Goal: Transaction & Acquisition: Purchase product/service

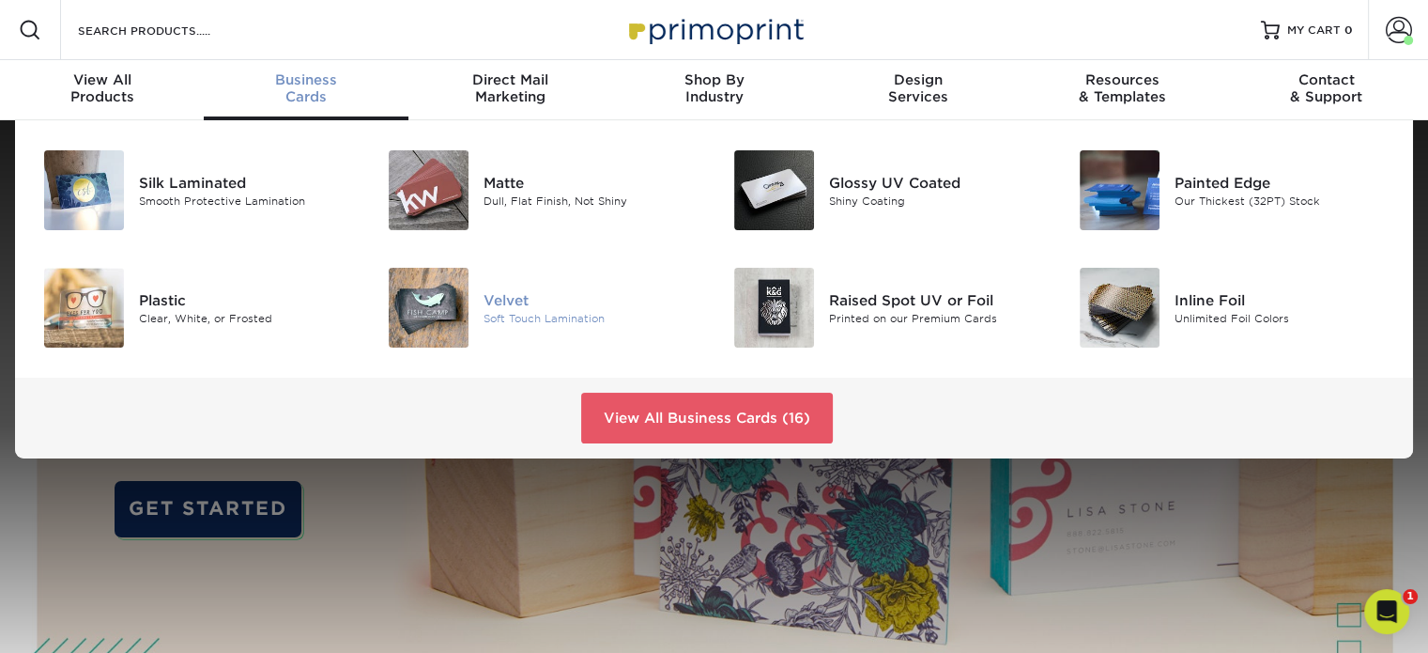
drag, startPoint x: 504, startPoint y: 296, endPoint x: 529, endPoint y: 296, distance: 24.4
click at [505, 296] on div "Velvet" at bounding box center [592, 299] width 216 height 21
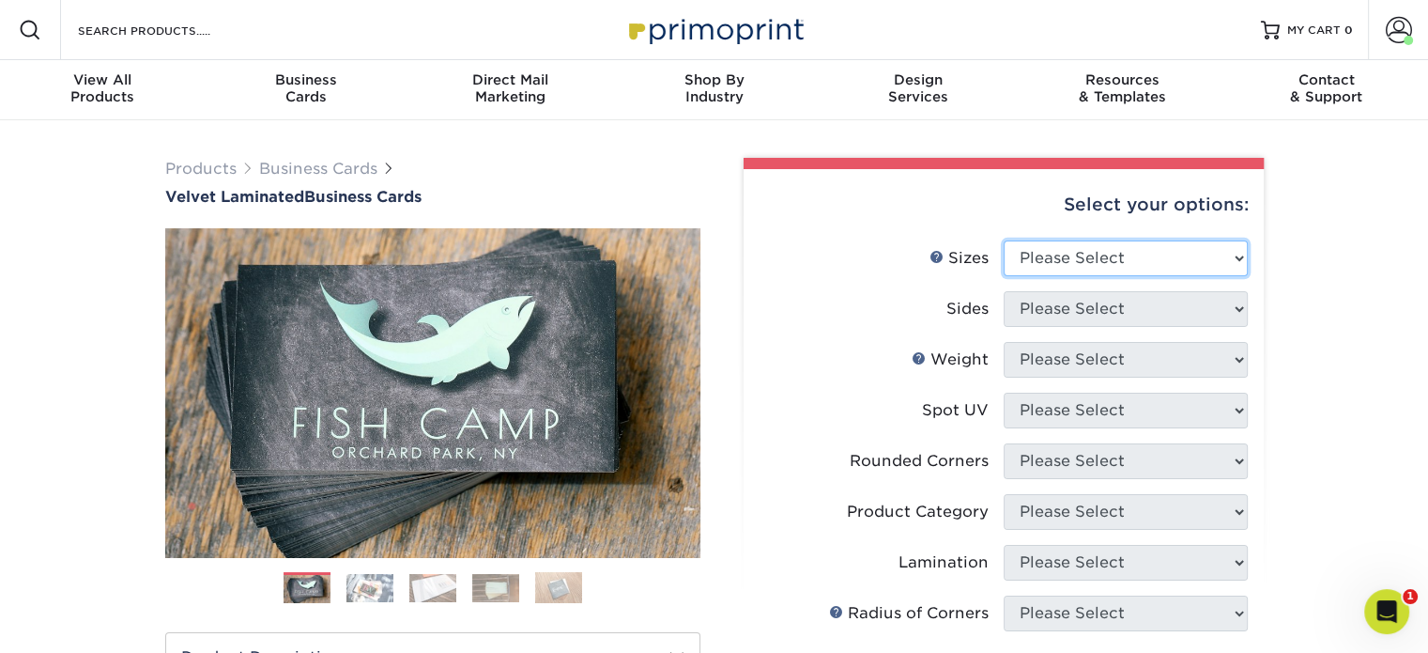
click at [1210, 252] on select "Please Select 1.5" x 3.5" - Mini 1.75" x 3.5" - Mini 2" x 2" - Square 2" x 3" -…" at bounding box center [1126, 258] width 244 height 36
select select "2.00x3.50"
click at [1004, 240] on select "Please Select 1.5" x 3.5" - Mini 1.75" x 3.5" - Mini 2" x 2" - Square 2" x 3" -…" at bounding box center [1126, 258] width 244 height 36
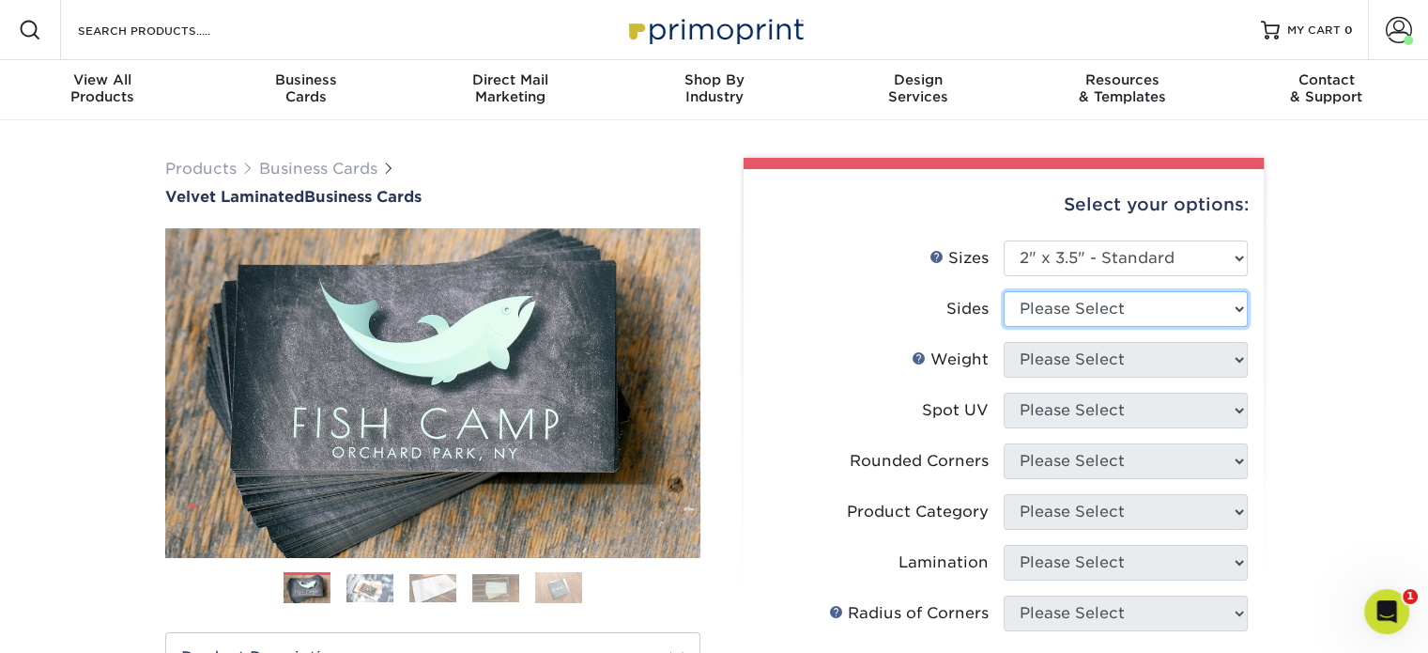
click at [1186, 316] on select "Please Select Print Both Sides Print Front Only" at bounding box center [1126, 309] width 244 height 36
select select "13abbda7-1d64-4f25-8bb2-c179b224825d"
click at [1004, 291] on select "Please Select Print Both Sides Print Front Only" at bounding box center [1126, 309] width 244 height 36
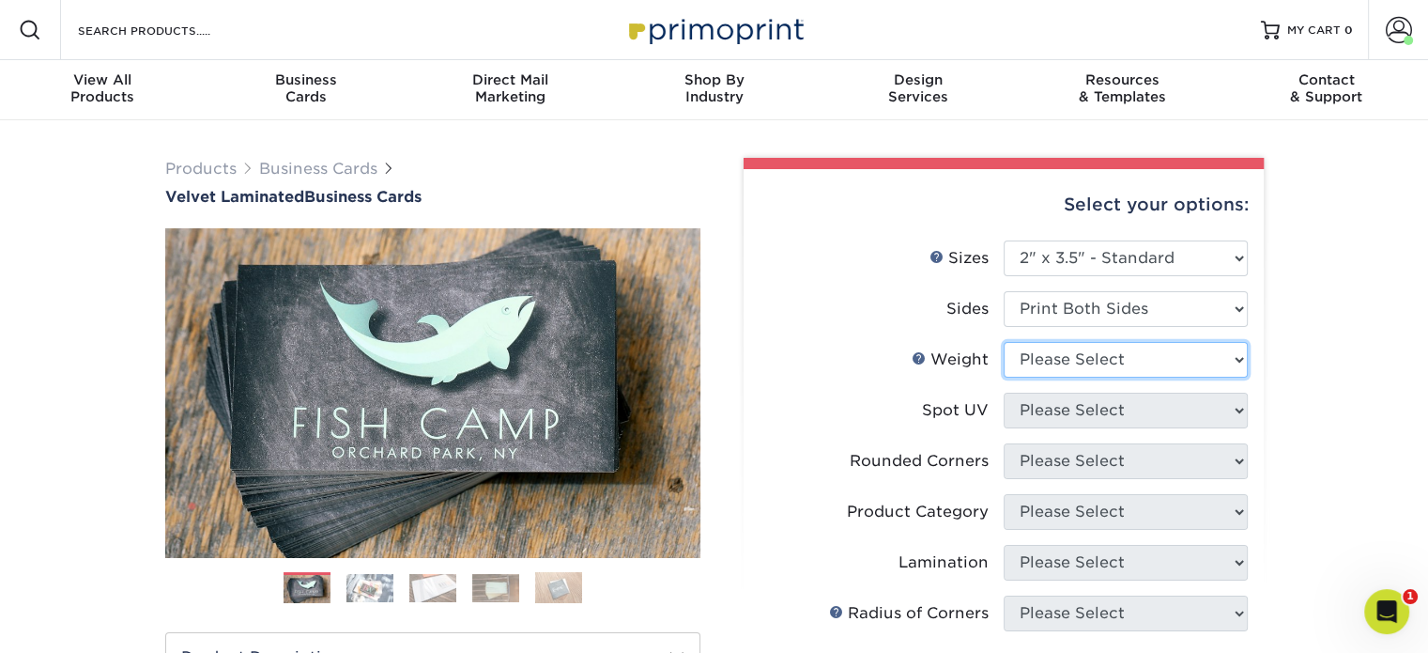
click at [1173, 368] on select "Please Select 16PT" at bounding box center [1126, 360] width 244 height 36
select select "16PT"
click at [1004, 342] on select "Please Select 16PT" at bounding box center [1126, 360] width 244 height 36
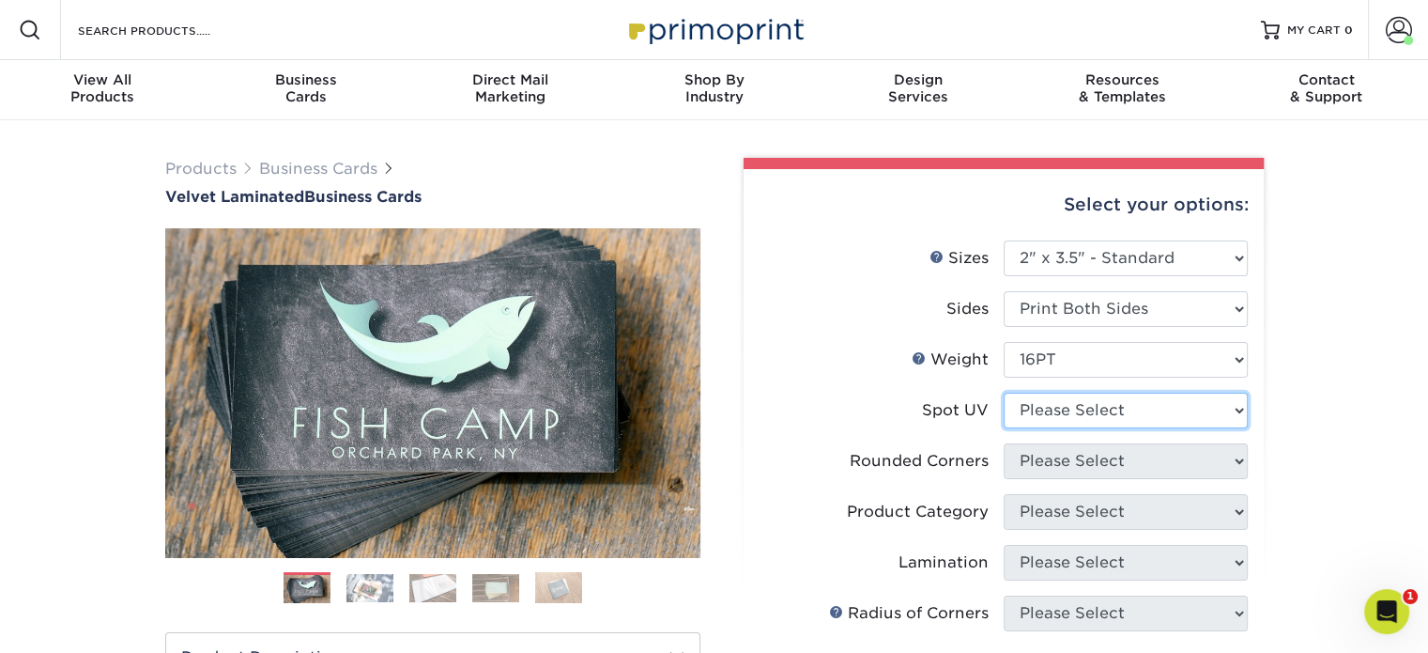
click at [1157, 409] on select "Please Select No Spot UV Front and Back (Both Sides) Front Only Back Only" at bounding box center [1126, 411] width 244 height 36
select select "3"
click at [1004, 393] on select "Please Select No Spot UV Front and Back (Both Sides) Front Only Back Only" at bounding box center [1126, 411] width 244 height 36
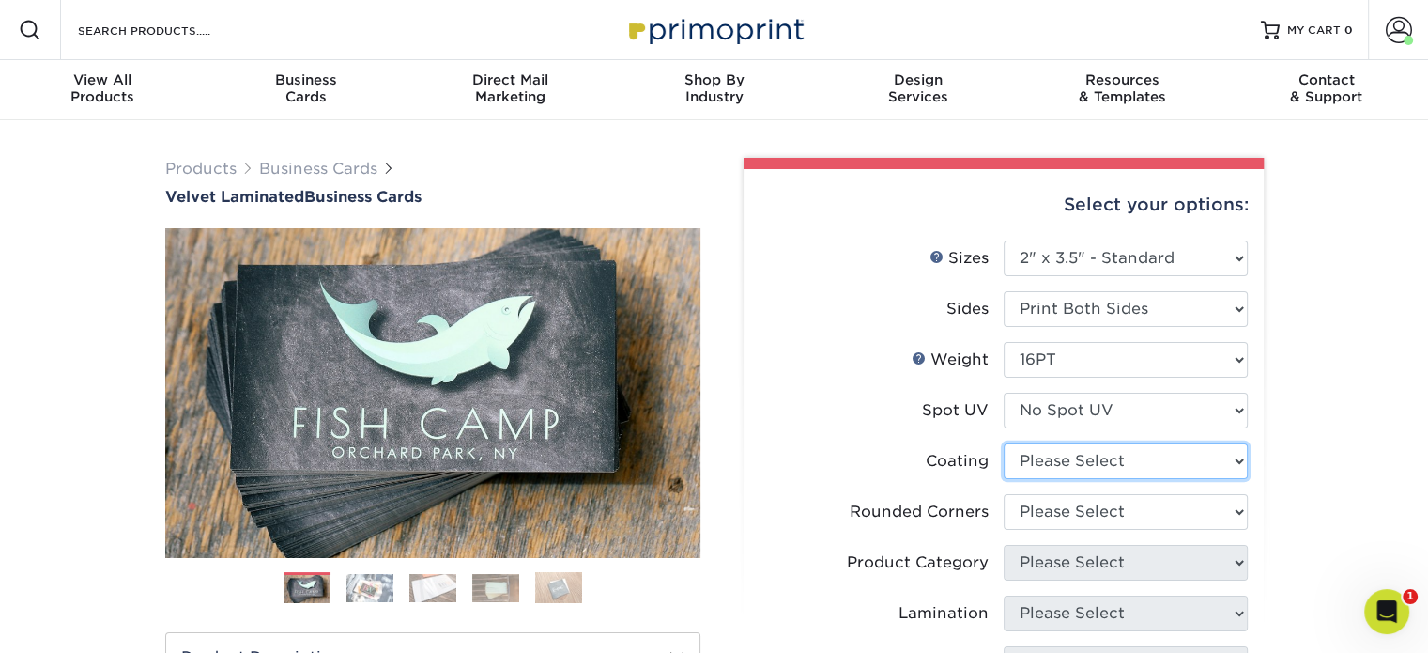
click at [1153, 454] on select at bounding box center [1126, 461] width 244 height 36
select select "3e7618de-abca-4bda-9f97-8b9129e913d8"
click at [1004, 443] on select at bounding box center [1126, 461] width 244 height 36
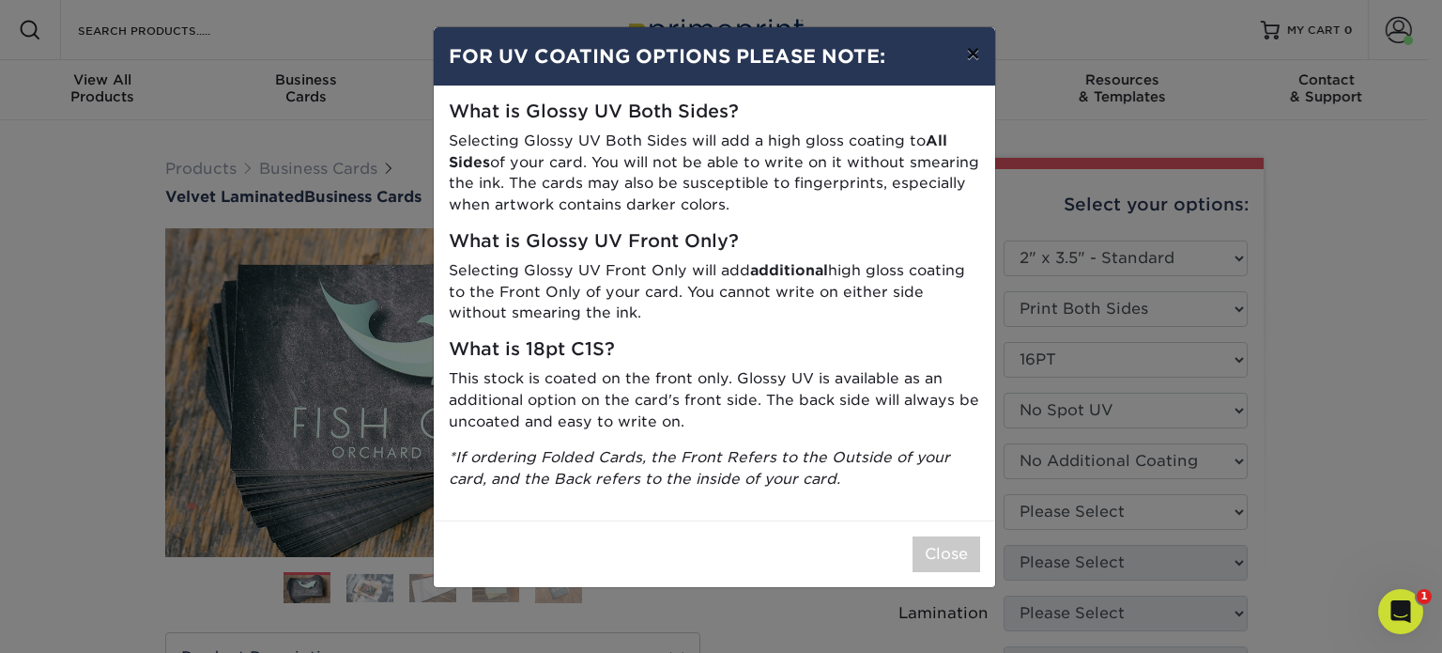
click at [965, 59] on button "×" at bounding box center [972, 53] width 43 height 53
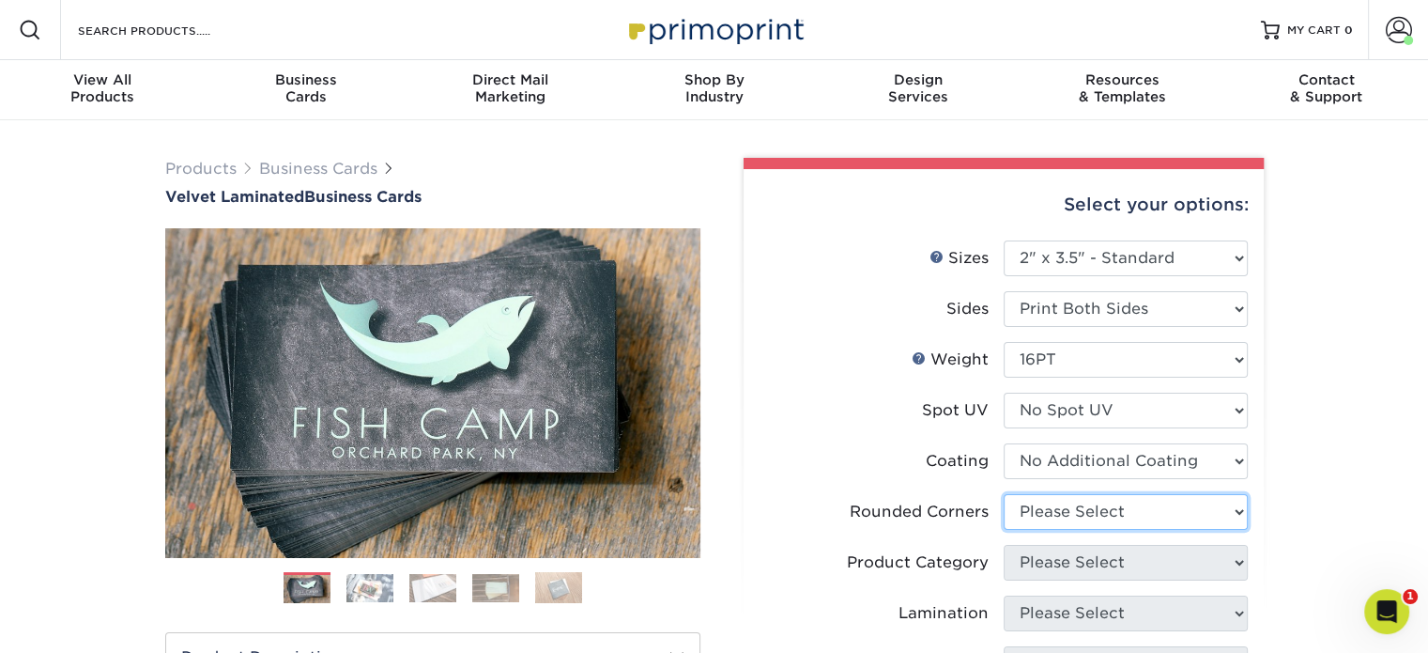
click at [1116, 518] on select "Please Select Yes - Round 2 Corners Yes - Round 4 Corners No" at bounding box center [1126, 512] width 244 height 36
select select "0"
click at [1004, 494] on select "Please Select Yes - Round 2 Corners Yes - Round 4 Corners No" at bounding box center [1126, 512] width 244 height 36
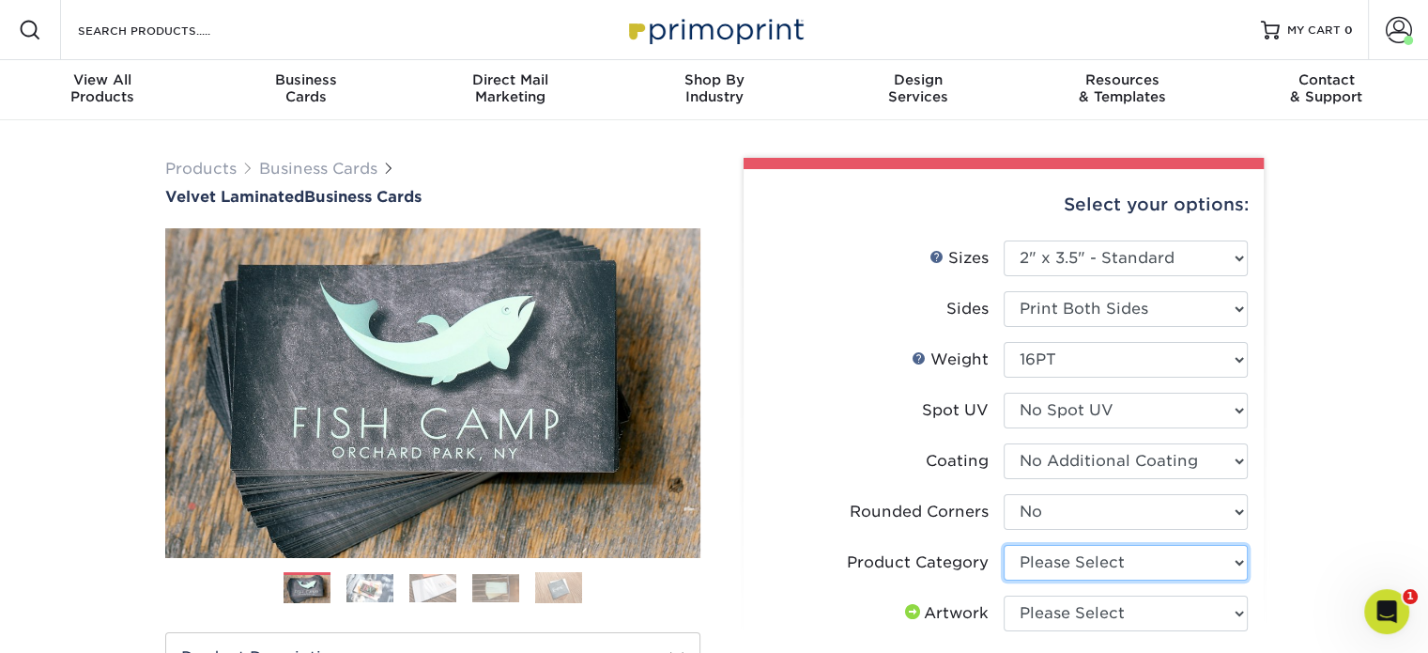
click at [1104, 563] on select "Please Select Business Cards" at bounding box center [1126, 563] width 244 height 36
select select "3b5148f1-0588-4f88-a218-97bcfdce65c1"
click at [1004, 545] on select "Please Select Business Cards" at bounding box center [1126, 563] width 244 height 36
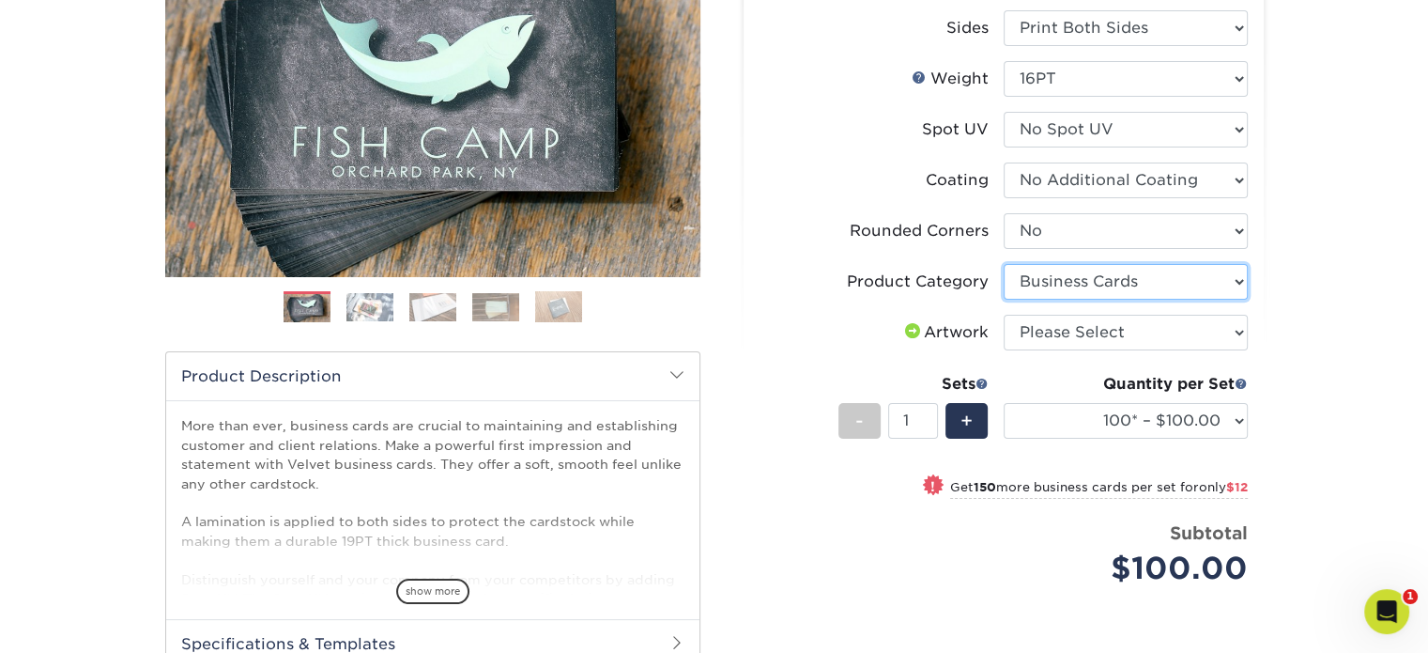
scroll to position [282, 0]
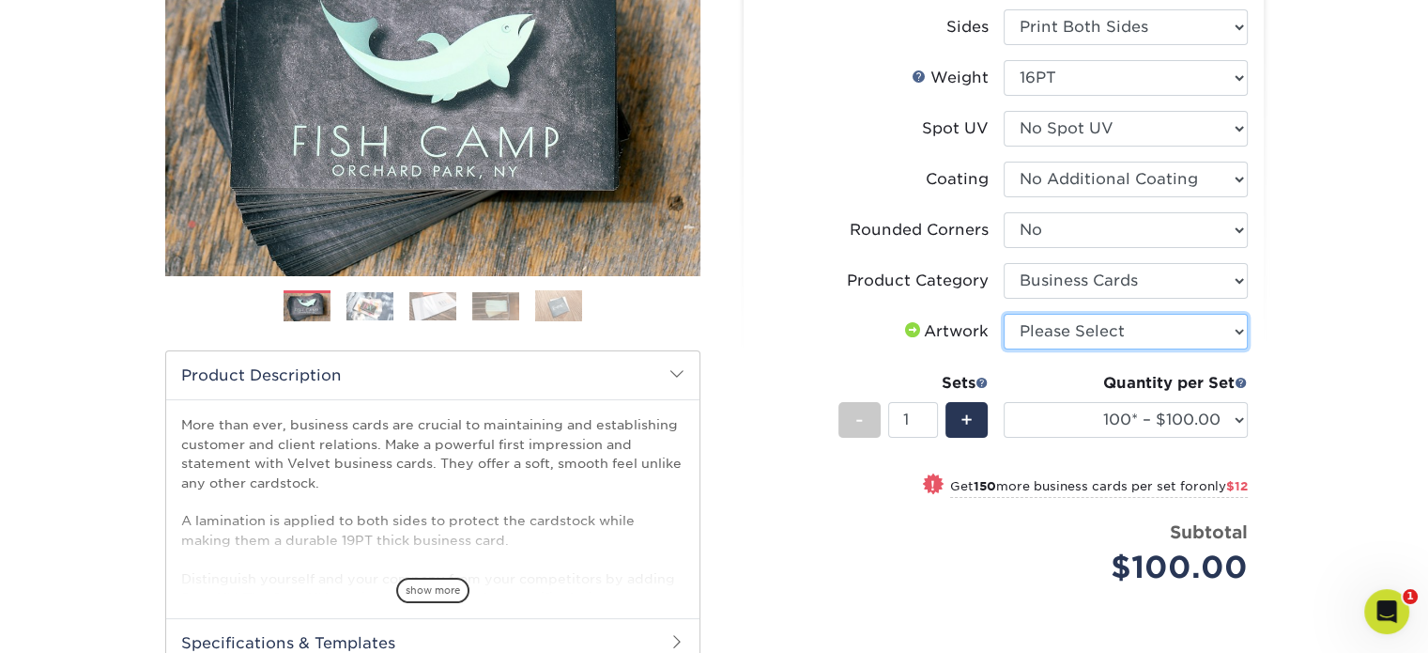
click at [1153, 328] on select "Please Select I will upload files I need a design - $100" at bounding box center [1126, 332] width 244 height 36
select select "upload"
click at [1004, 314] on select "Please Select I will upload files I need a design - $100" at bounding box center [1126, 332] width 244 height 36
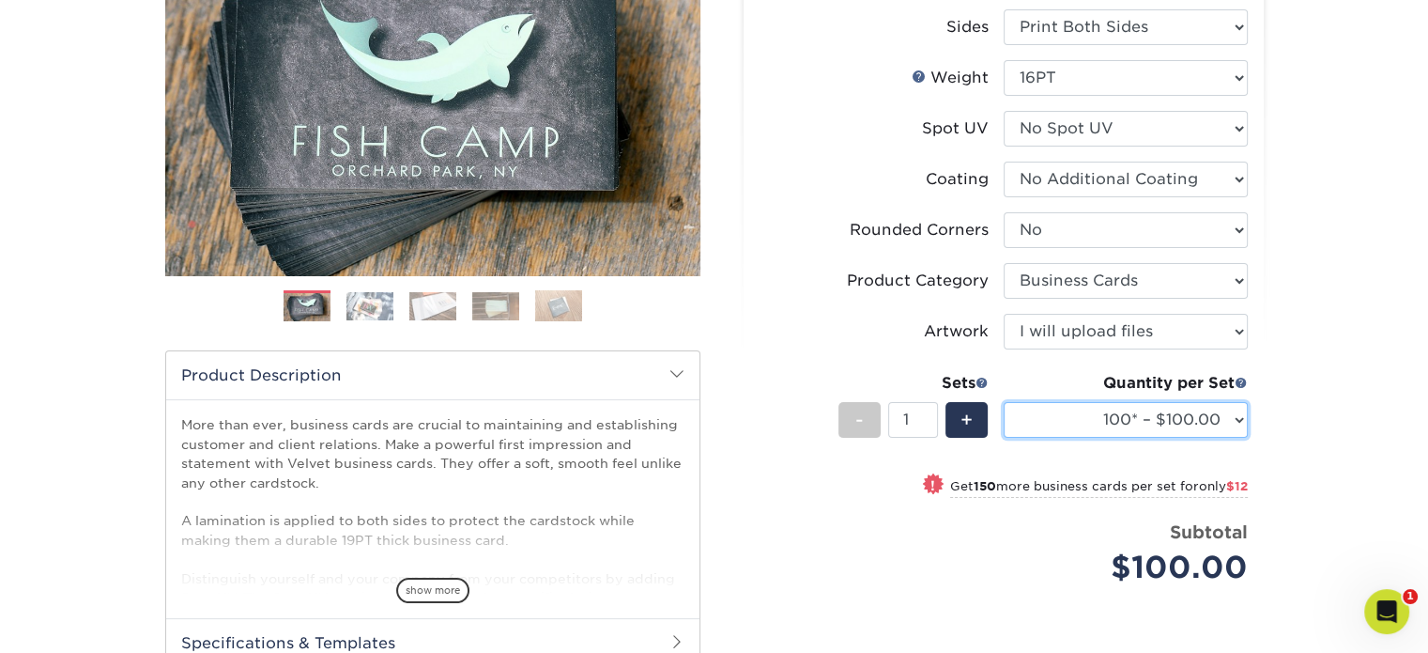
click at [1157, 424] on select "100* – $100.00 250* – $112.00 500 – $120.00 1000 – $156.00 2500 – $307.00 5000 …" at bounding box center [1126, 420] width 244 height 36
select select "500 – $120.00"
click at [1004, 402] on select "100* – $100.00 250* – $112.00 500 – $120.00 1000 – $156.00 2500 – $307.00 5000 …" at bounding box center [1126, 420] width 244 height 36
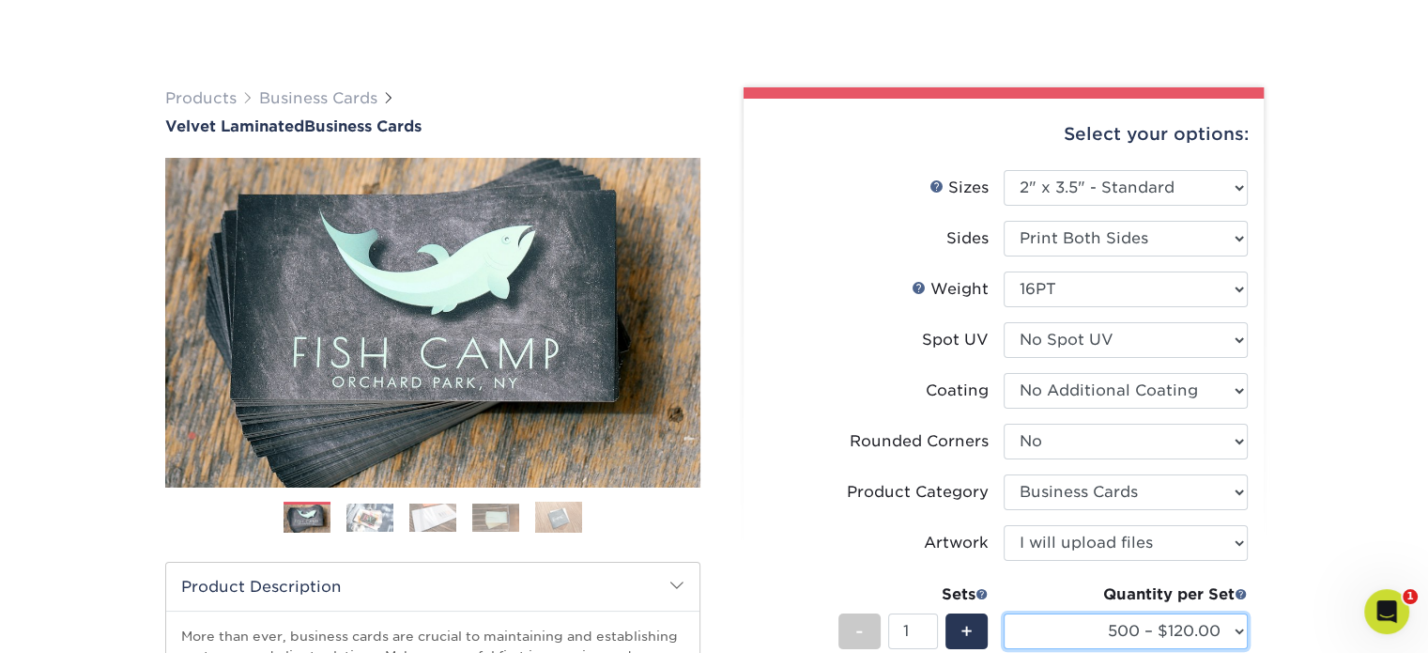
scroll to position [376, 0]
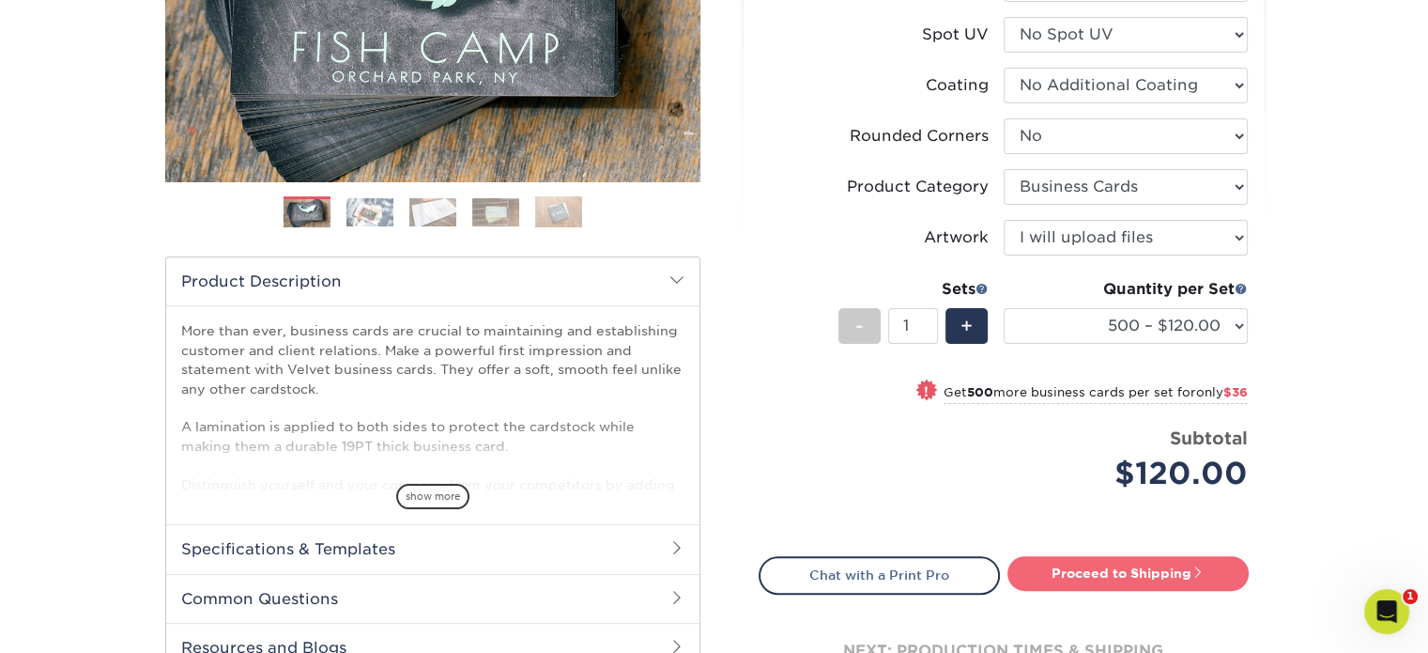
click at [1123, 576] on link "Proceed to Shipping" at bounding box center [1128, 573] width 241 height 34
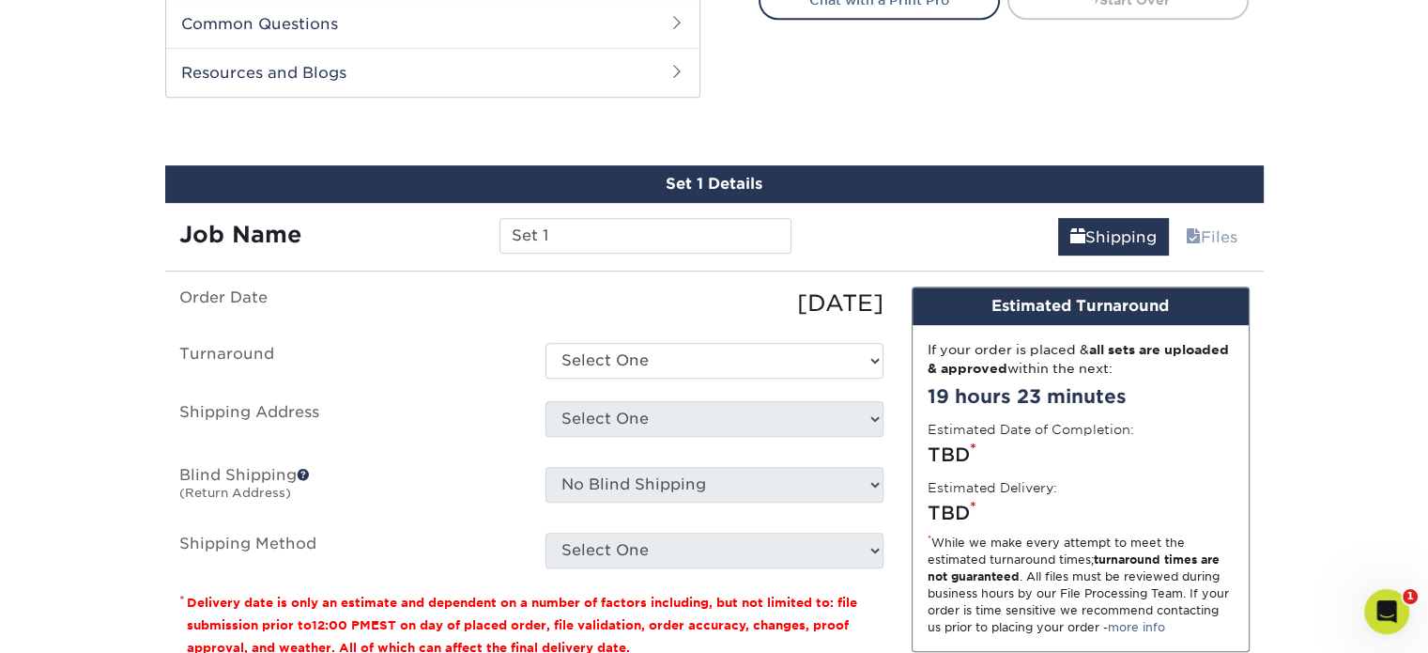
scroll to position [980, 0]
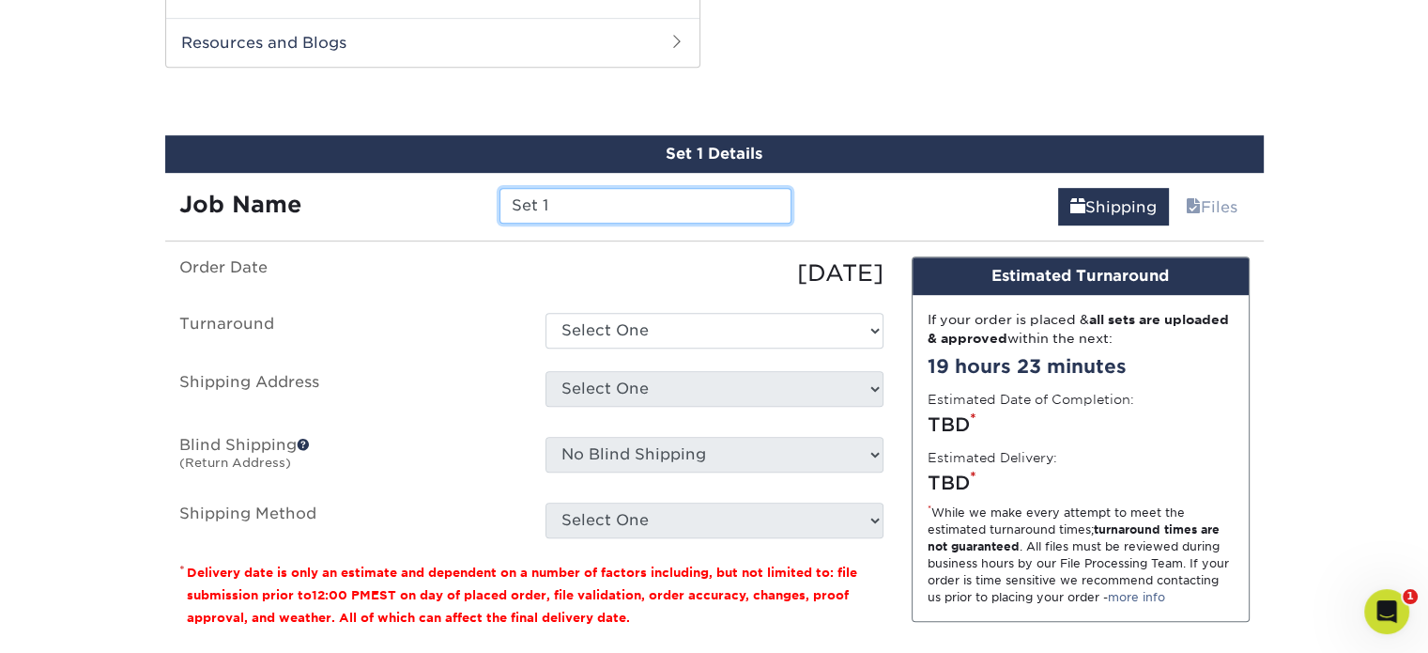
drag, startPoint x: 623, startPoint y: 208, endPoint x: 463, endPoint y: 189, distance: 160.9
click at [463, 189] on div "Job Name Set 1" at bounding box center [485, 206] width 641 height 36
type input "Curtis Ostler"
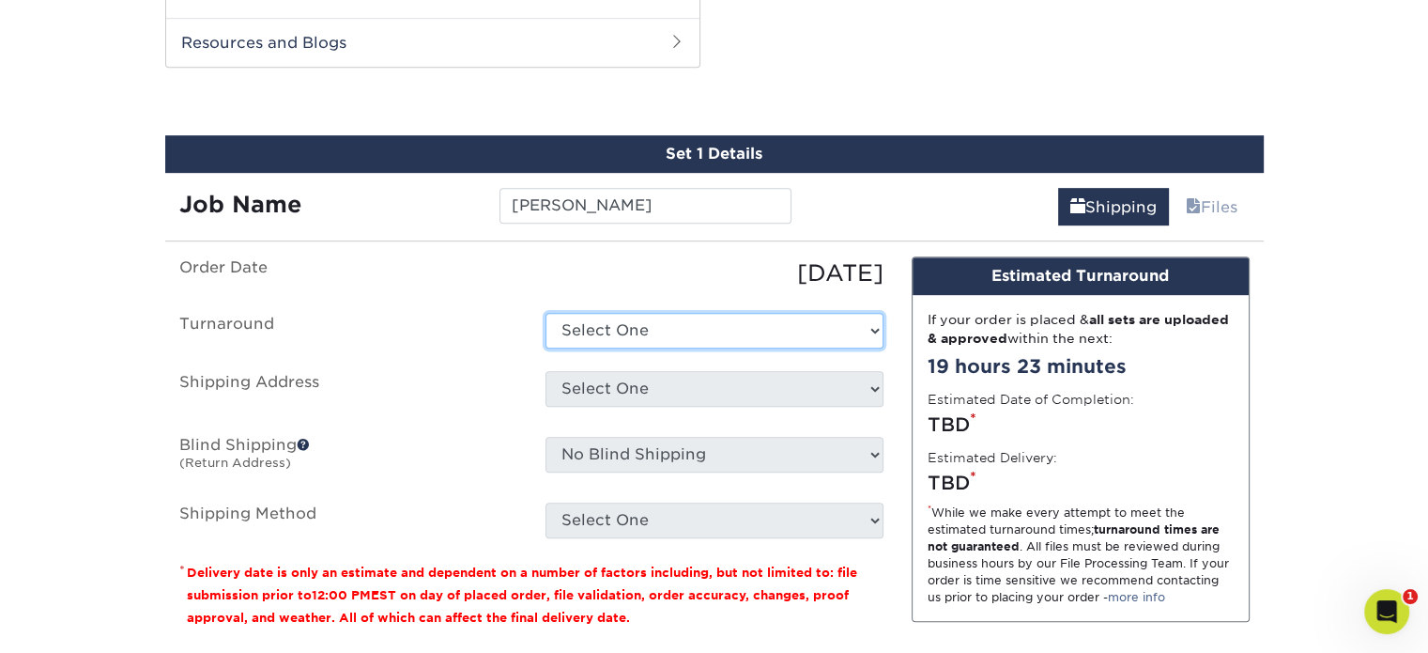
click at [625, 337] on select "Select One 2-4 Business Days 2 Day Next Business Day" at bounding box center [715, 331] width 338 height 36
select select "0269a54f-6afa-4918-998f-593919161a79"
click at [546, 313] on select "Select One 2-4 Business Days 2 Day Next Business Day" at bounding box center [715, 331] width 338 height 36
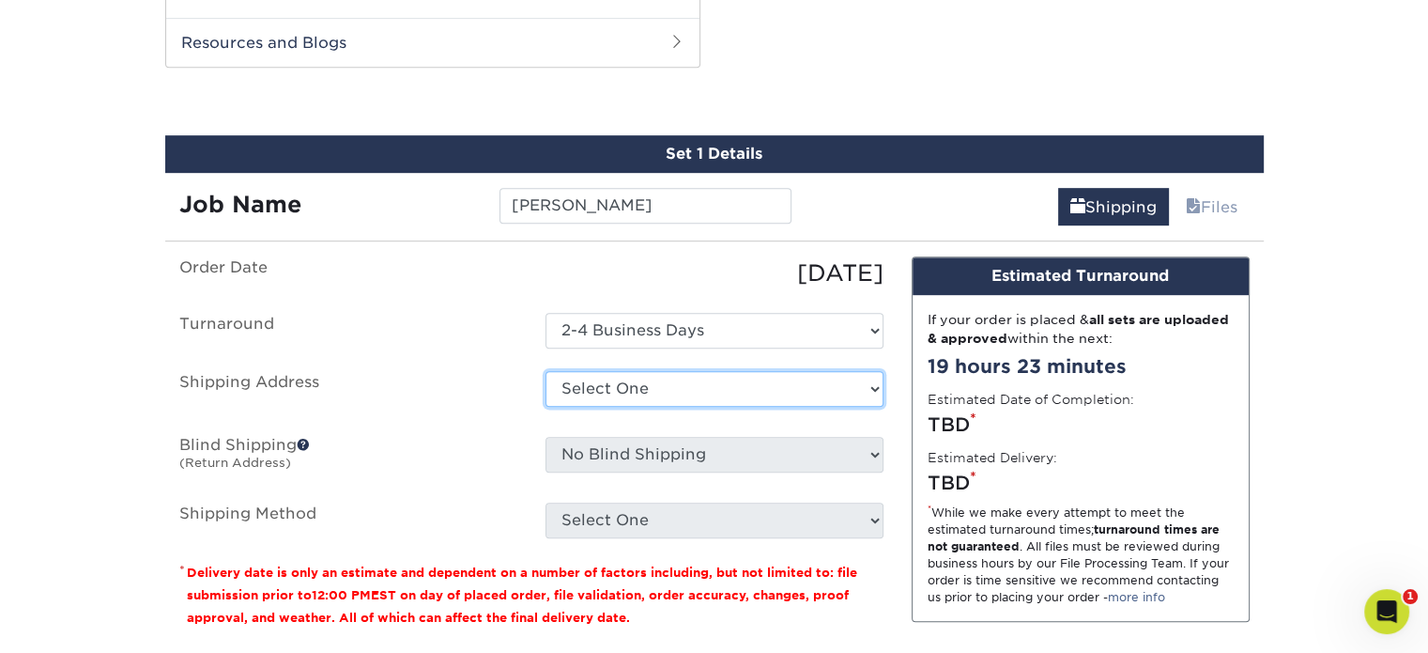
click at [651, 390] on select "Select One Anthony Nardella business card Business cards Chris Plante business …" at bounding box center [715, 389] width 338 height 36
select select "261677"
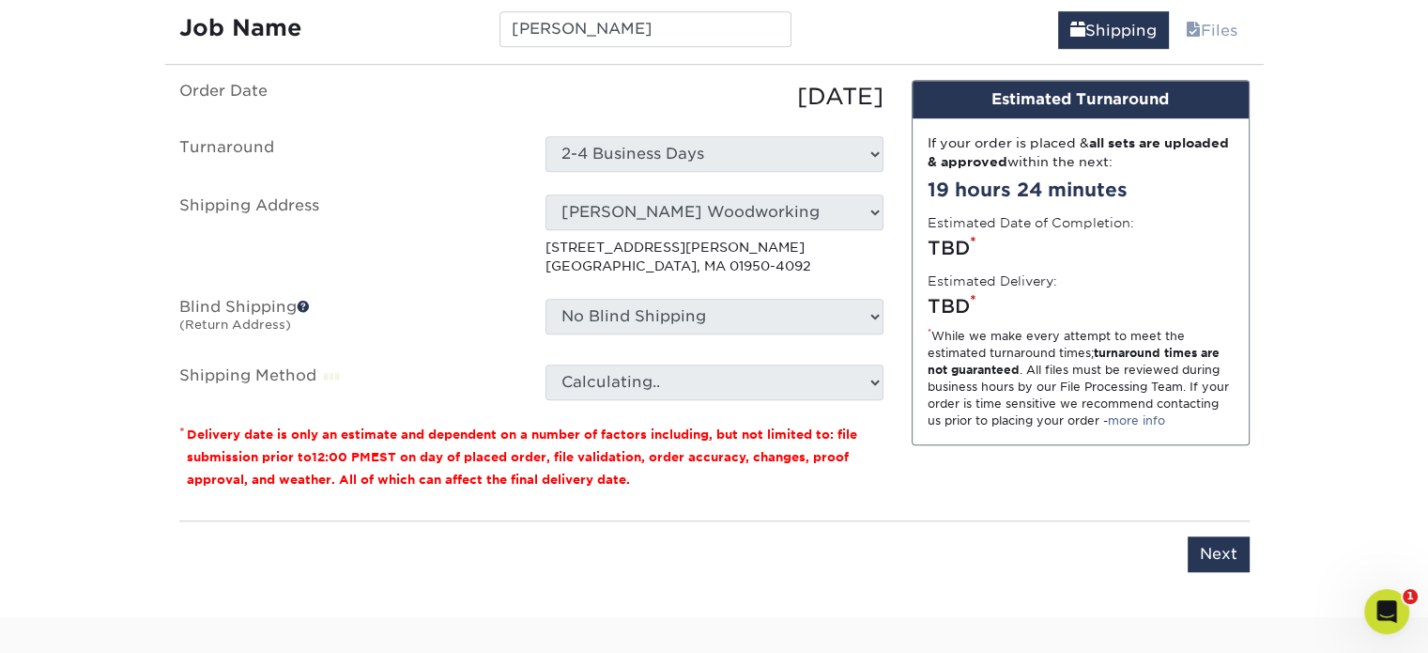
scroll to position [1168, 0]
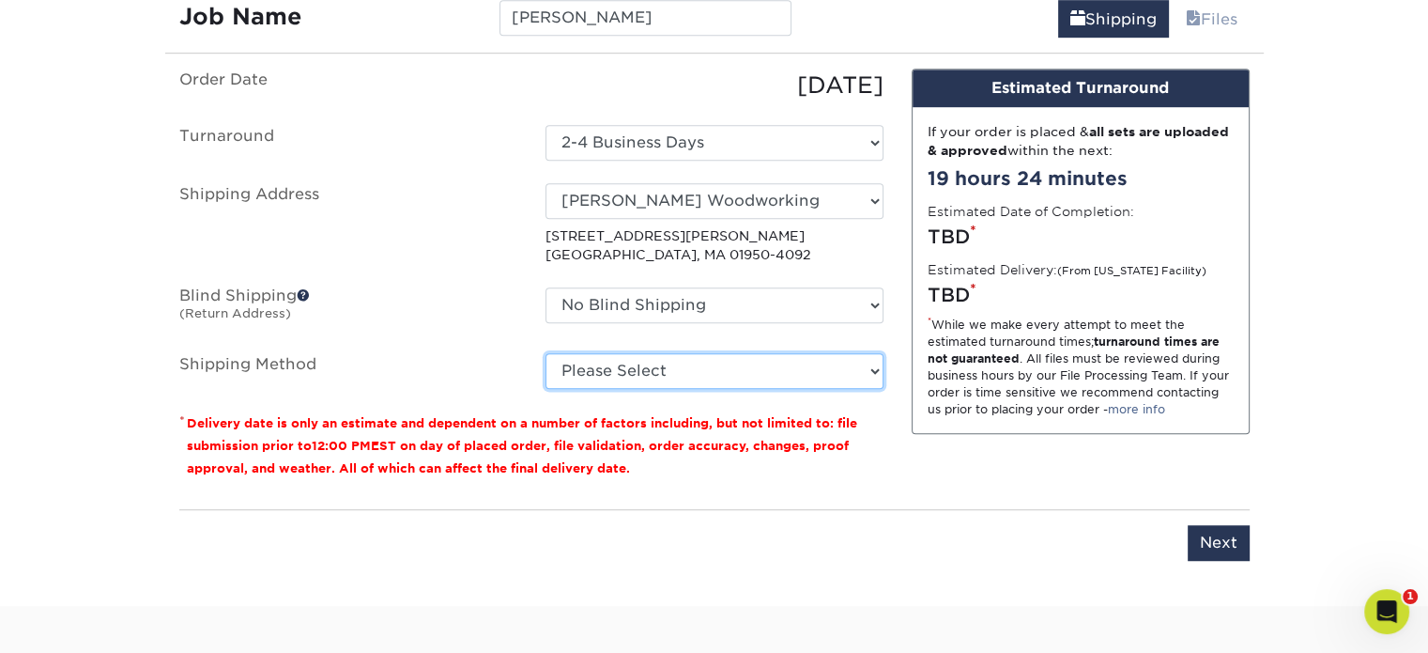
click at [702, 361] on select "Please Select Ground Shipping (+$8.96) 3 Day Shipping Service (+$18.68) 2 Day A…" at bounding box center [715, 371] width 338 height 36
select select "03"
click at [546, 353] on select "Please Select Ground Shipping (+$8.96) 3 Day Shipping Service (+$18.68) 2 Day A…" at bounding box center [715, 371] width 338 height 36
